Goal: Task Accomplishment & Management: Use online tool/utility

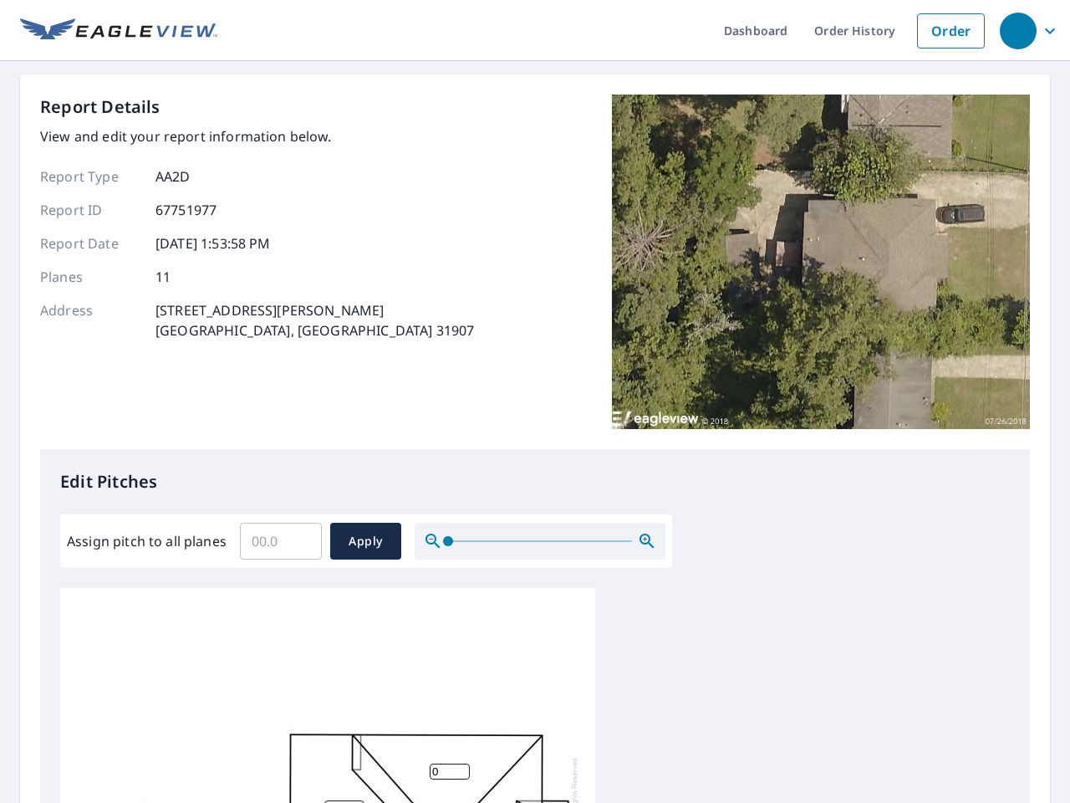
click at [535, 401] on div "Report Details View and edit your report information below. Report Type AA2D Re…" at bounding box center [535, 271] width 990 height 355
click at [1018, 30] on div "button" at bounding box center [1018, 31] width 37 height 37
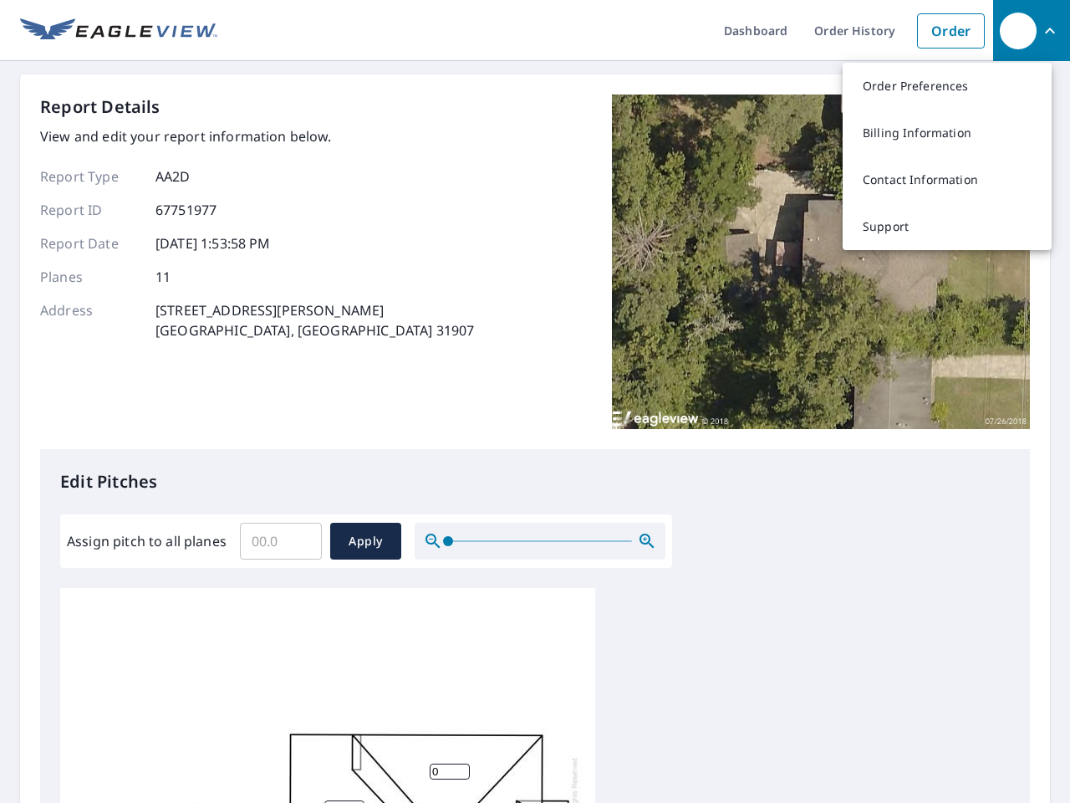
click at [281, 541] on input "Assign pitch to all planes" at bounding box center [281, 541] width 82 height 47
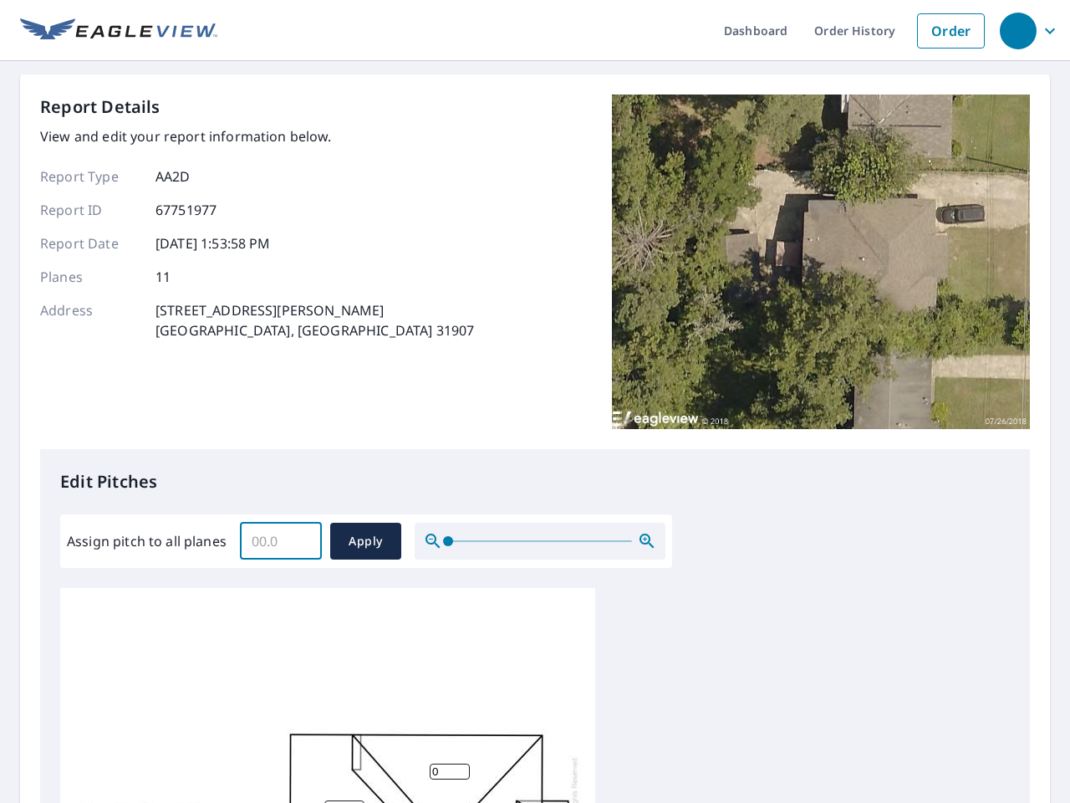
click at [365, 541] on span "Apply" at bounding box center [366, 541] width 44 height 21
click at [647, 541] on icon "button" at bounding box center [647, 541] width 20 height 20
